Goal: Find specific page/section: Find specific page/section

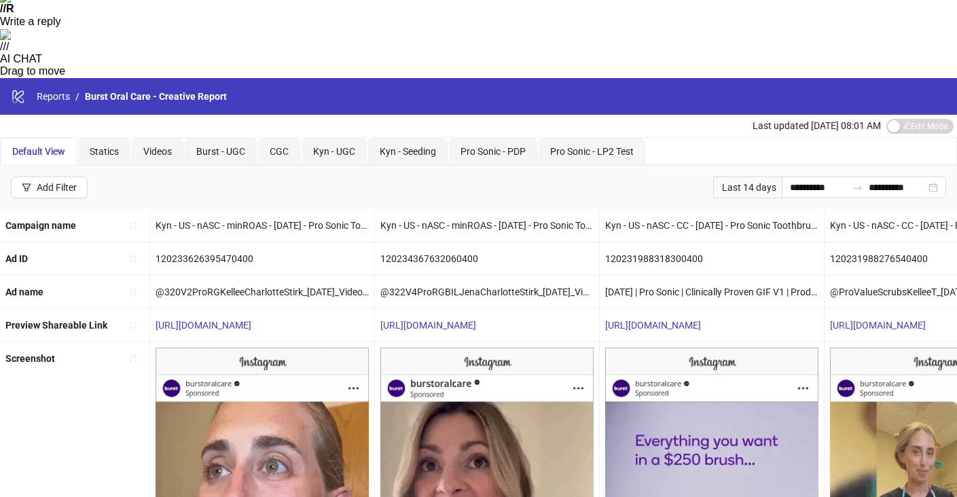
scroll to position [387, 0]
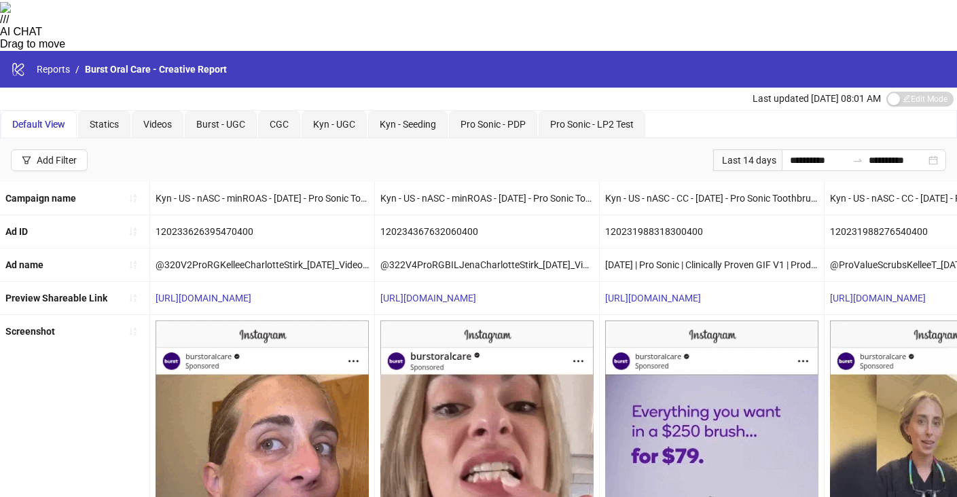
drag, startPoint x: 66, startPoint y: 484, endPoint x: 113, endPoint y: 439, distance: 64.4
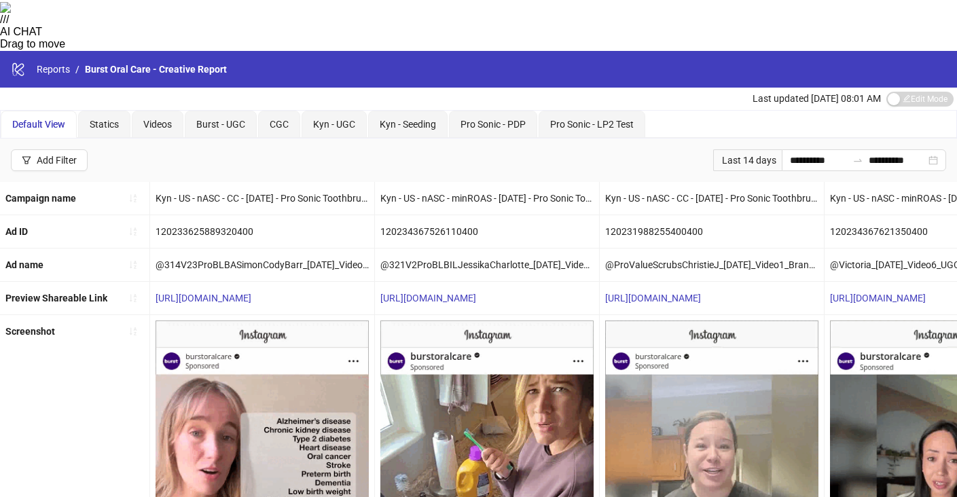
drag, startPoint x: 67, startPoint y: 485, endPoint x: 90, endPoint y: 469, distance: 27.3
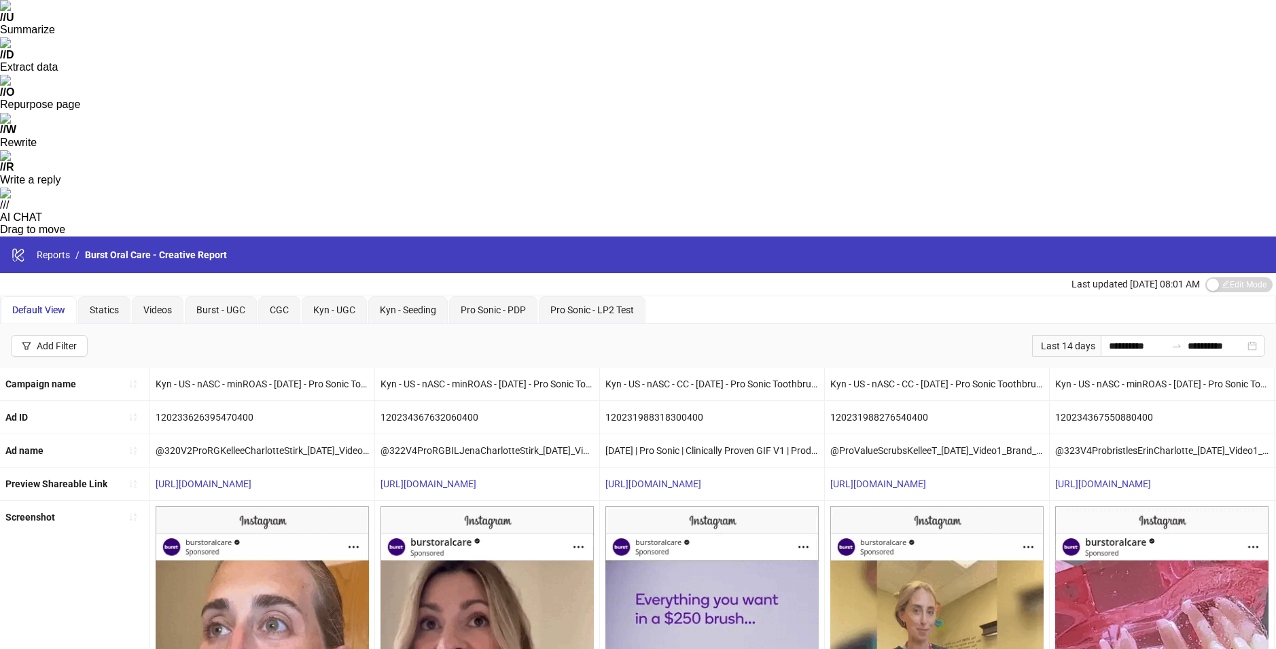
scroll to position [234, 0]
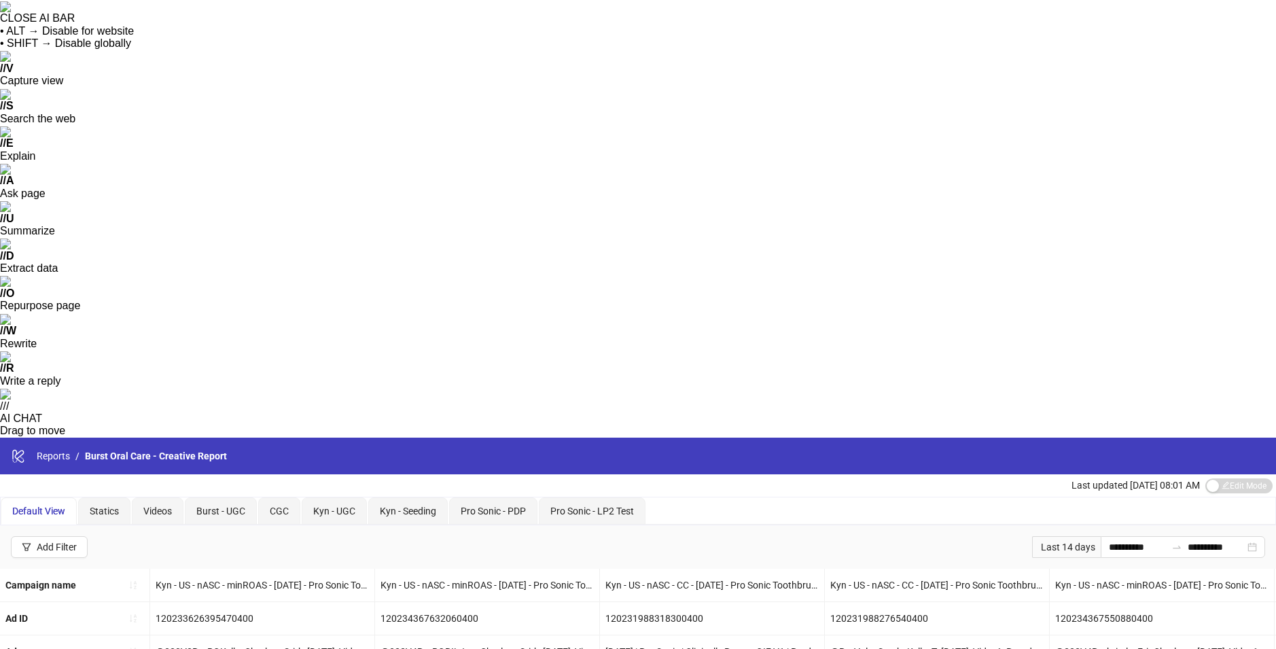
scroll to position [234, 0]
